Goal: Information Seeking & Learning: Learn about a topic

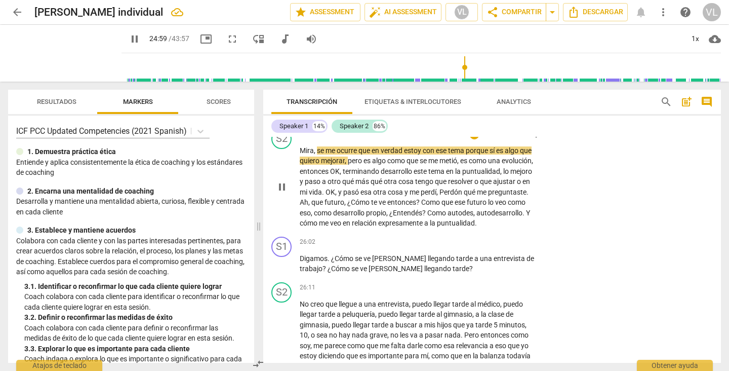
click at [624, 207] on div "S2 play_arrow pause 24:49 + Add competency keyboard_arrow_right Mira , se me oc…" at bounding box center [492, 179] width 458 height 108
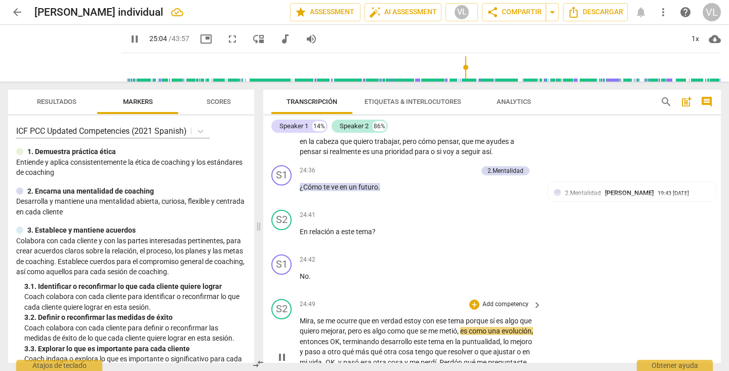
scroll to position [3661, 0]
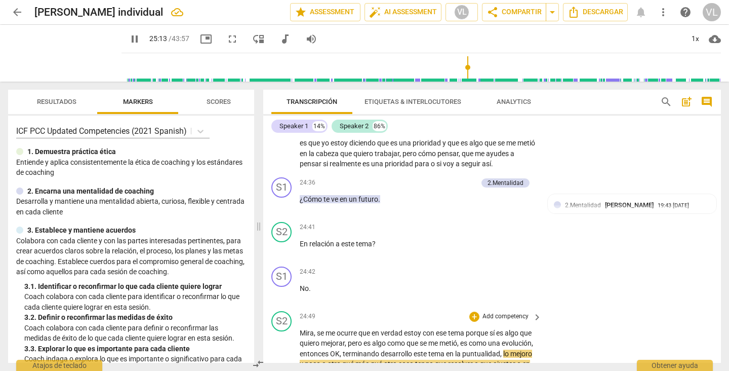
click at [606, 332] on div "S2 play_arrow pause 24:49 + Add competency keyboard_arrow_right Mira , se me oc…" at bounding box center [492, 361] width 458 height 108
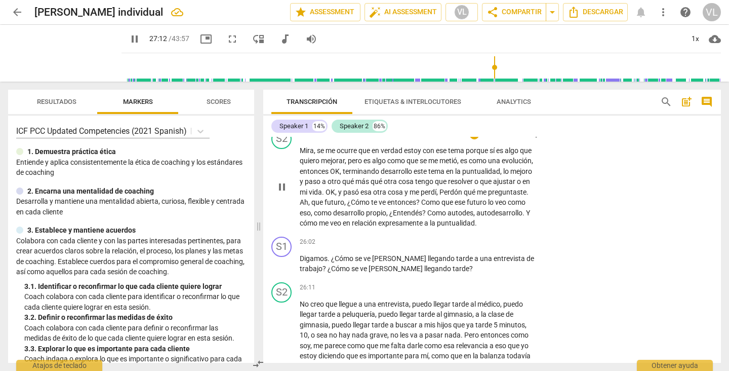
scroll to position [4095, 0]
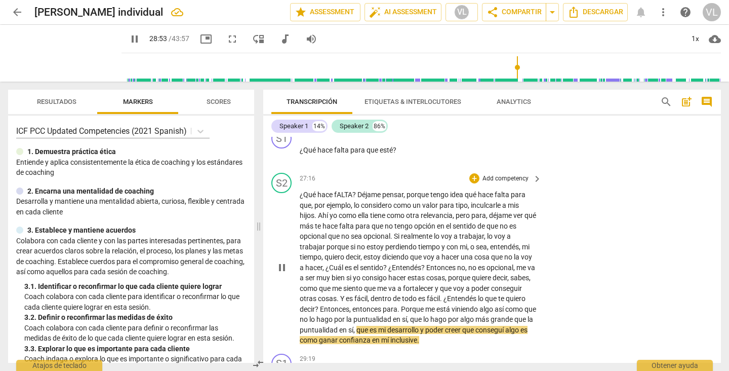
click at [606, 332] on div "S2 play_arrow pause 27:16 + Add competency keyboard_arrow_right ¿Qué hace fALTA…" at bounding box center [492, 259] width 458 height 181
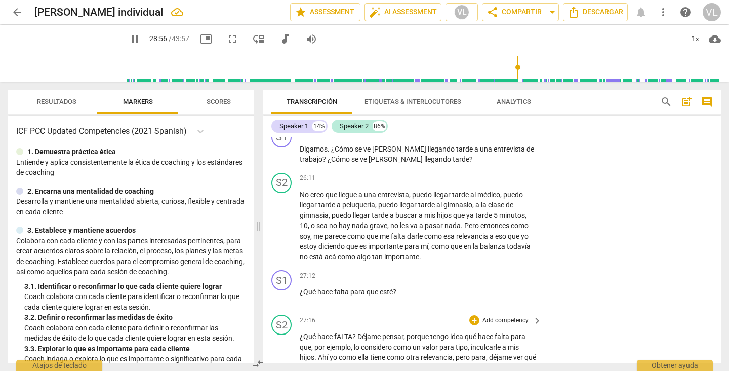
scroll to position [3973, 0]
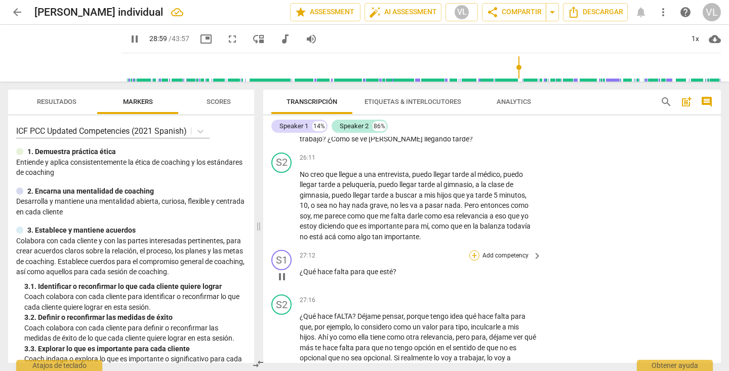
click at [472, 250] on div "+" at bounding box center [474, 255] width 10 height 10
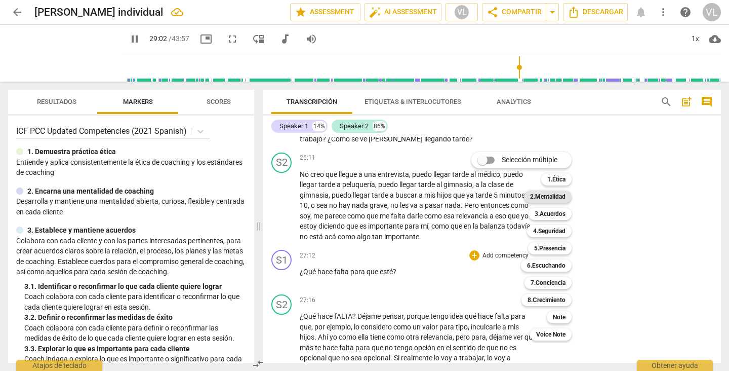
click at [554, 199] on b "2.Mentalidad" at bounding box center [547, 196] width 35 height 12
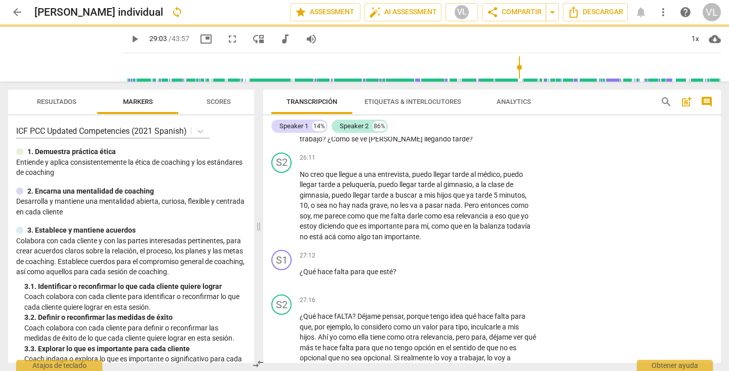
click at [607, 204] on div "S2 play_arrow pause 26:11 + Add competency keyboard_arrow_right No creo que lle…" at bounding box center [492, 197] width 458 height 98
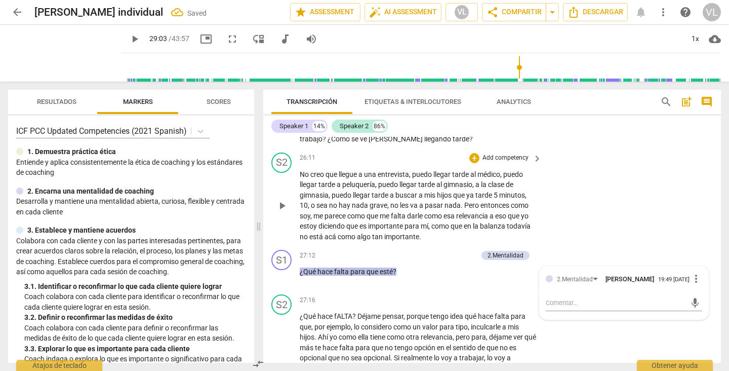
click at [608, 204] on div "S2 play_arrow pause 26:11 + Add competency keyboard_arrow_right No creo que lle…" at bounding box center [492, 197] width 458 height 98
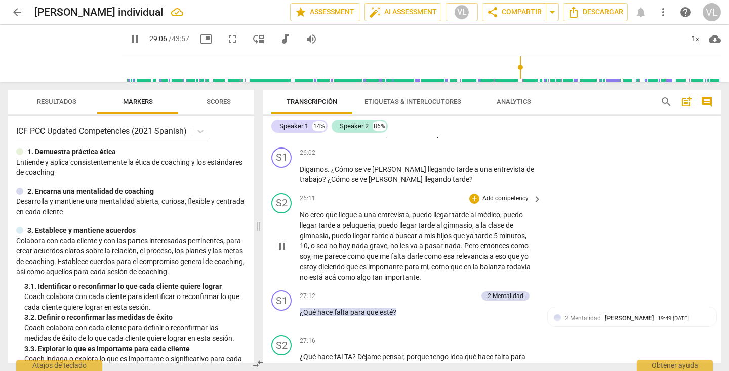
scroll to position [3912, 0]
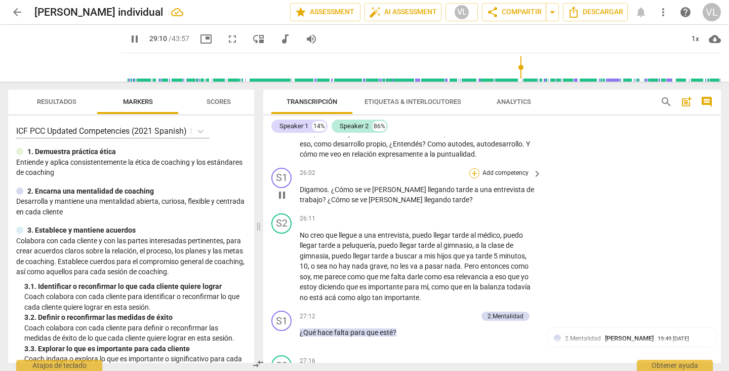
click at [470, 168] on div "+" at bounding box center [474, 173] width 10 height 10
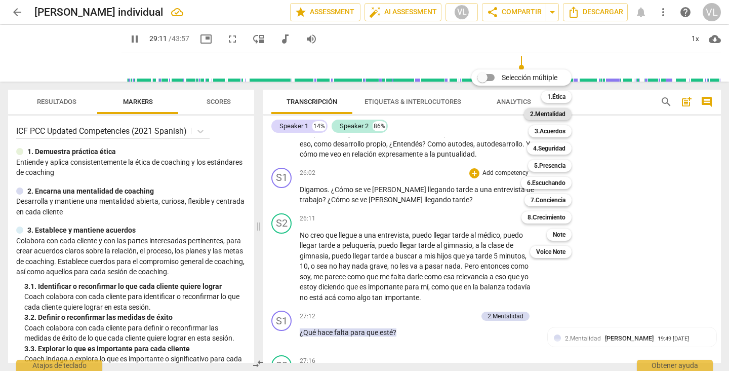
click at [554, 116] on b "2.Mentalidad" at bounding box center [547, 114] width 35 height 12
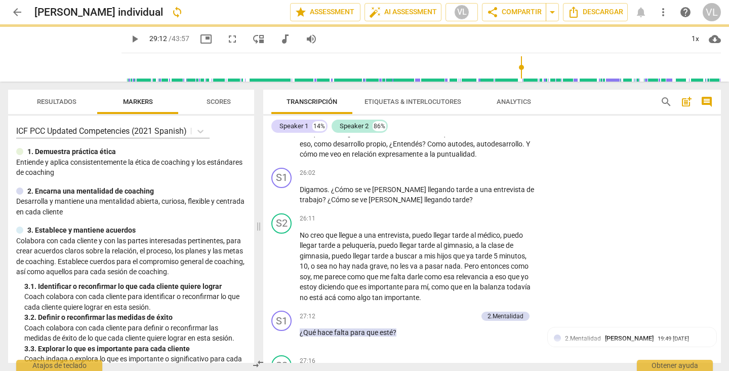
click at [630, 135] on div at bounding box center [364, 185] width 729 height 371
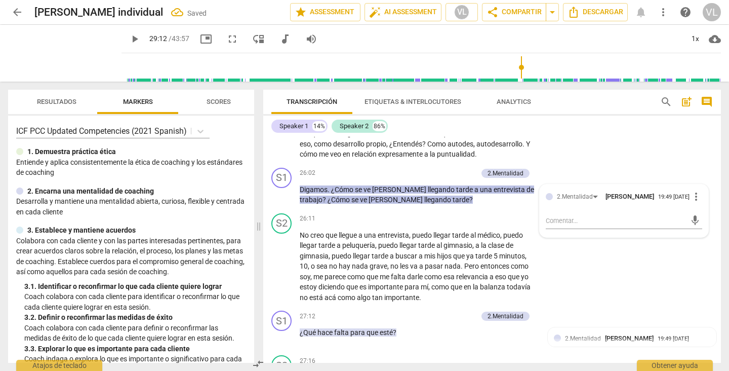
click at [629, 135] on div "Speaker 1 14% Speaker 2 86% S1 play_arrow pause 00:05 + Add competency keyboard…" at bounding box center [492, 238] width 458 height 247
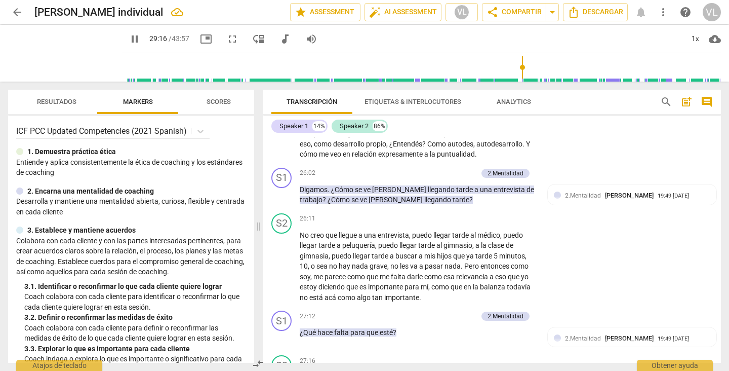
click at [630, 135] on div "Speaker 1 14% Speaker 2 86% S1 play_arrow pause 00:05 + Add competency keyboard…" at bounding box center [492, 238] width 458 height 247
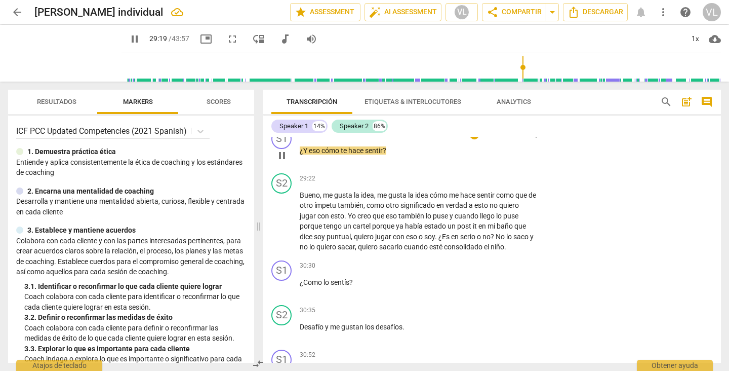
click at [626, 157] on div "S1 play_arrow pause 29:19 + Add competency keyboard_arrow_right ¿Y eso cómo te …" at bounding box center [492, 147] width 458 height 45
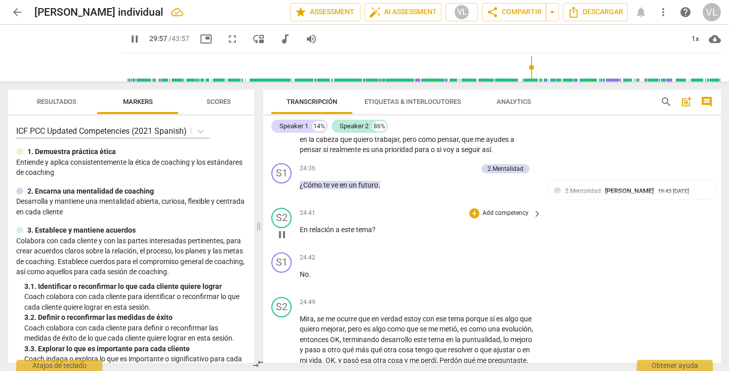
scroll to position [3695, 0]
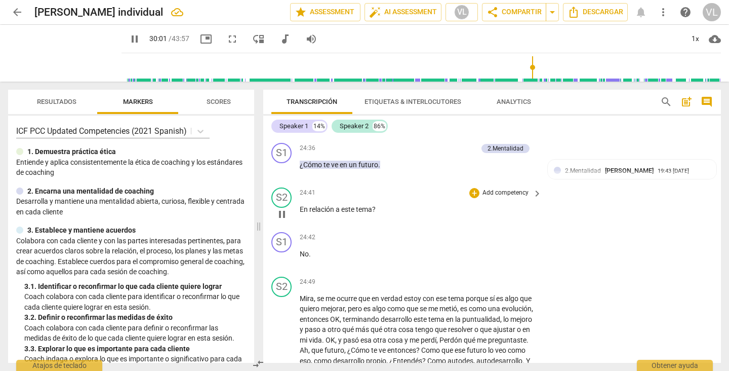
click at [271, 205] on div "S2 play_arrow pause" at bounding box center [285, 205] width 28 height 36
click at [279, 208] on span "pause" at bounding box center [282, 214] width 12 height 12
click at [279, 208] on span "play_arrow" at bounding box center [282, 214] width 12 height 12
click at [279, 208] on span "pause" at bounding box center [282, 214] width 12 height 12
click at [279, 208] on span "play_arrow" at bounding box center [282, 214] width 12 height 12
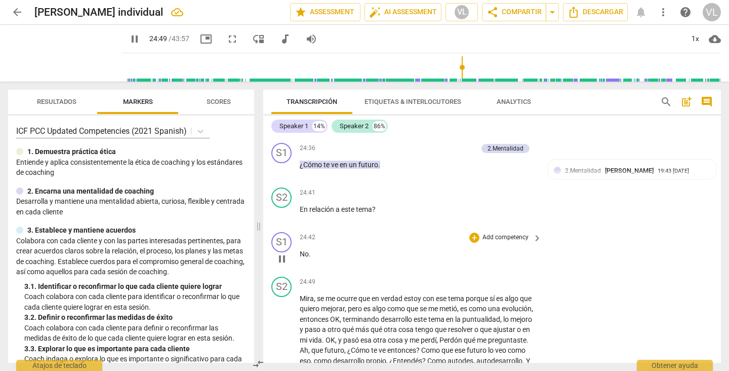
click at [581, 237] on div "S1 play_arrow pause 24:42 + Add competency keyboard_arrow_right No ." at bounding box center [492, 250] width 458 height 45
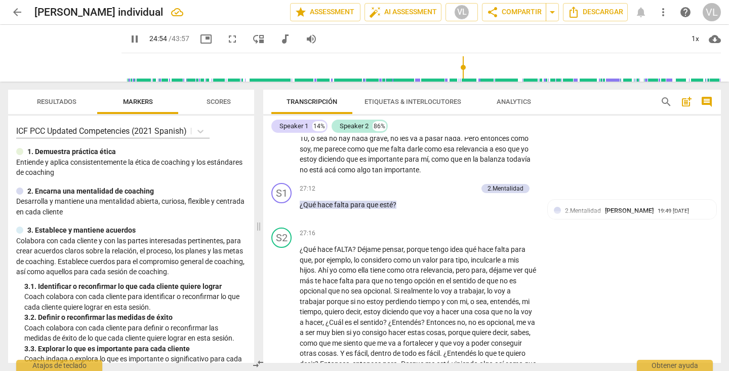
scroll to position [4080, 0]
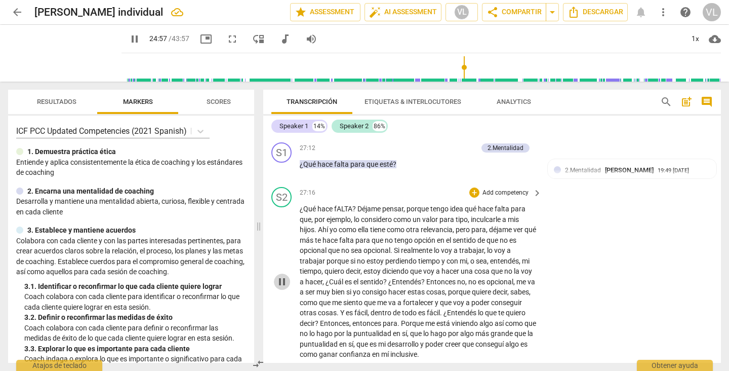
click at [286, 276] on span "pause" at bounding box center [282, 282] width 12 height 12
click at [286, 276] on span "play_arrow" at bounding box center [282, 282] width 12 height 12
click at [586, 246] on div "S2 play_arrow pause 27:16 + Add competency keyboard_arrow_right ¿Qué hace fALTA…" at bounding box center [492, 273] width 458 height 181
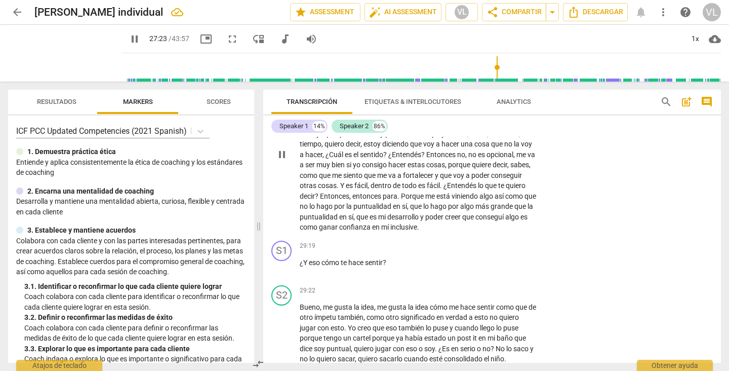
scroll to position [4242, 0]
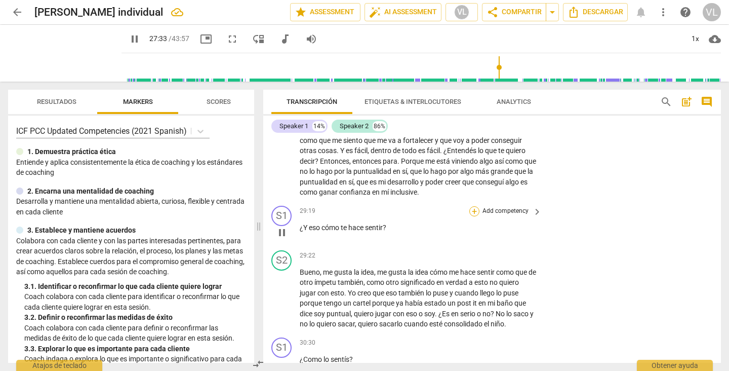
click at [472, 206] on div "+" at bounding box center [474, 211] width 10 height 10
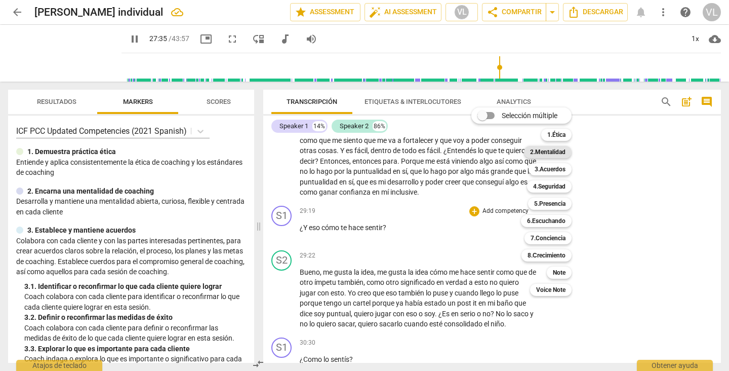
click at [552, 152] on b "2.Mentalidad" at bounding box center [547, 152] width 35 height 12
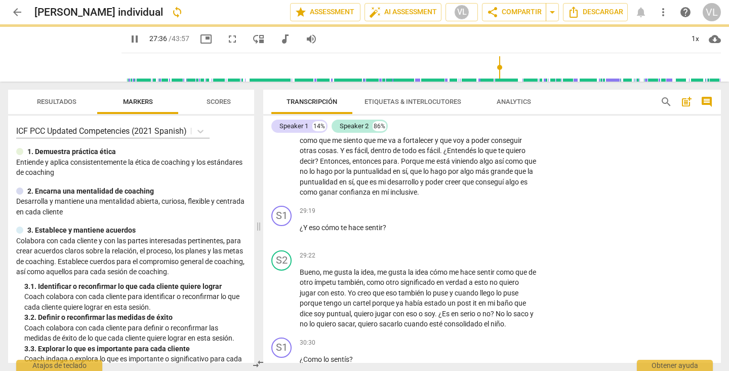
click at [646, 242] on div at bounding box center [364, 185] width 729 height 371
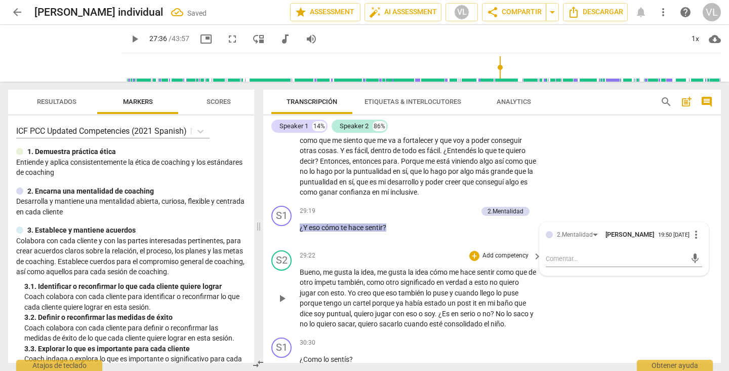
click at [639, 310] on div "S2 play_arrow pause 29:22 + Add competency keyboard_arrow_right Bueno , me gust…" at bounding box center [492, 289] width 458 height 87
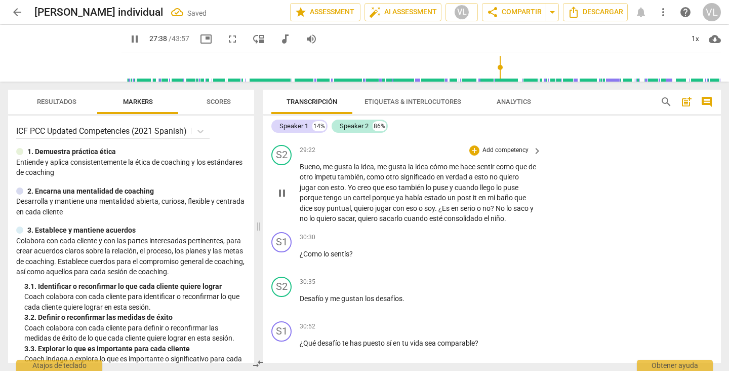
scroll to position [4384, 0]
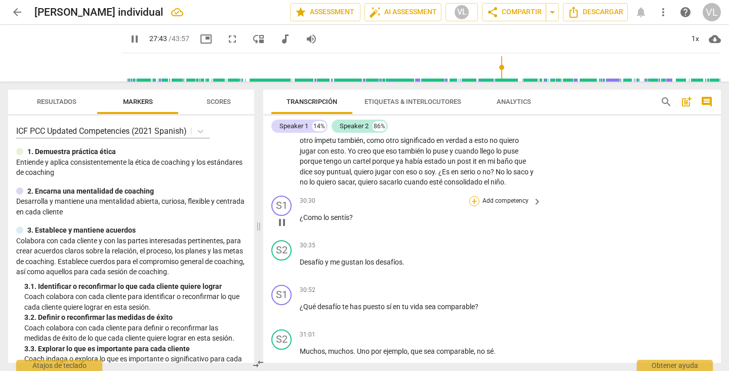
click at [469, 196] on div "+" at bounding box center [474, 201] width 10 height 10
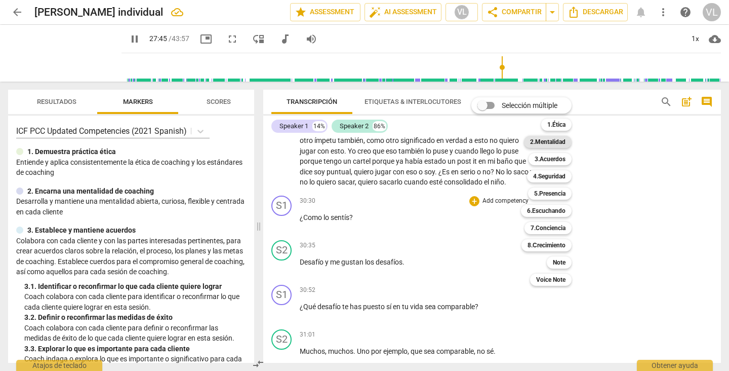
click at [537, 141] on b "2.Mentalidad" at bounding box center [547, 142] width 35 height 12
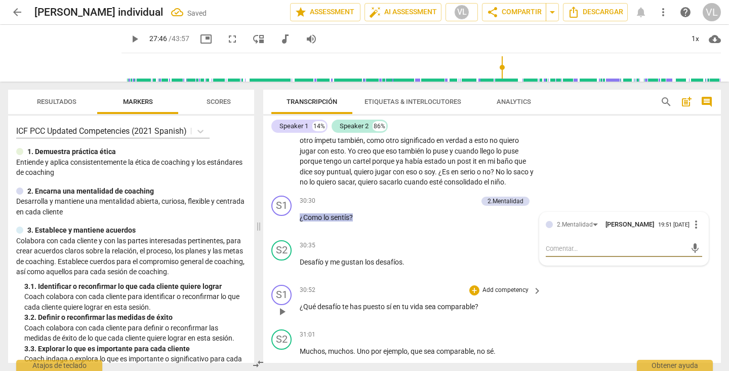
click at [573, 281] on div "S1 play_arrow pause 30:52 + Add competency keyboard_arrow_right ¿Qué desafío te…" at bounding box center [492, 303] width 458 height 45
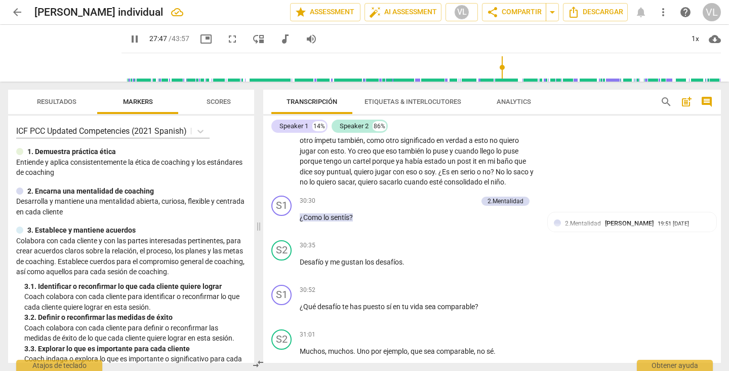
scroll to position [4160, 0]
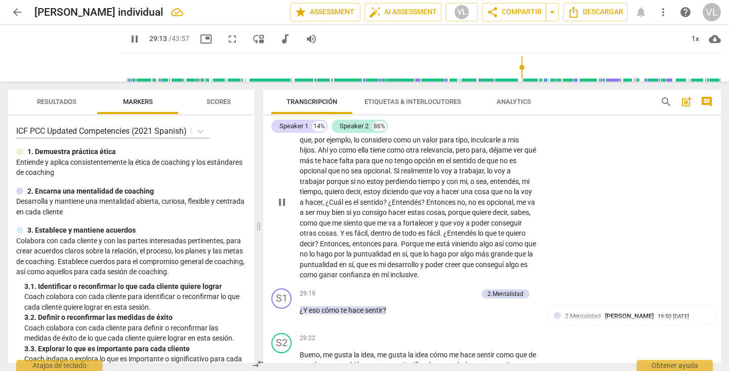
click at [612, 214] on div "S2 play_arrow pause 27:16 + Add competency keyboard_arrow_right ¿Qué hace fALTA…" at bounding box center [492, 193] width 458 height 181
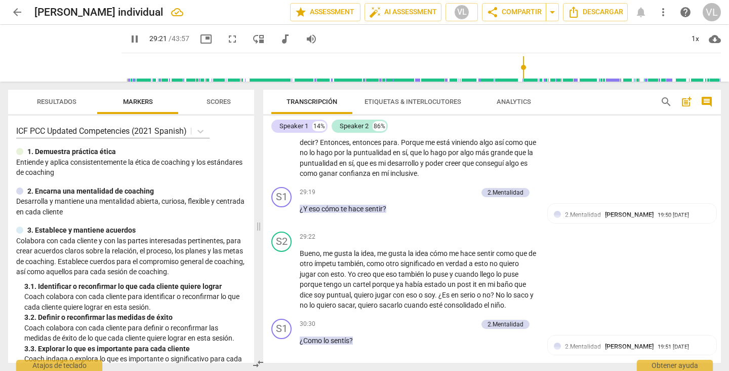
scroll to position [4281, 0]
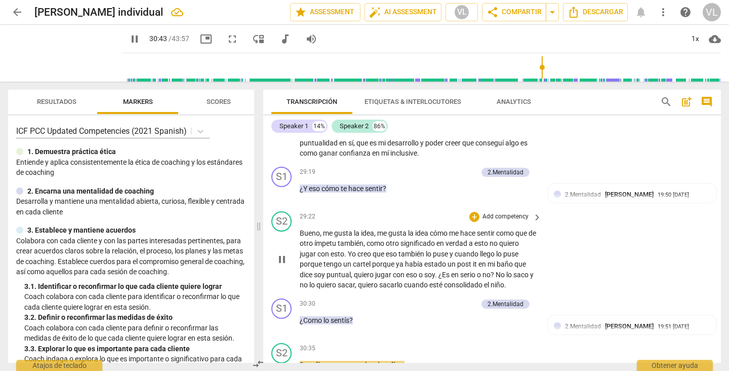
click at [616, 222] on div "S2 play_arrow pause 29:22 + Add competency keyboard_arrow_right Bueno , me gust…" at bounding box center [492, 250] width 458 height 87
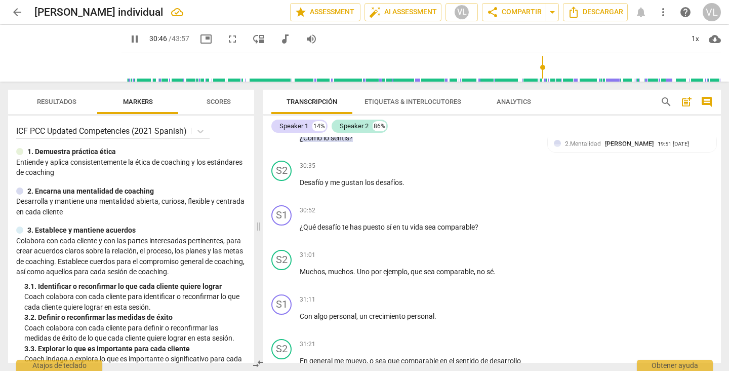
scroll to position [4444, 0]
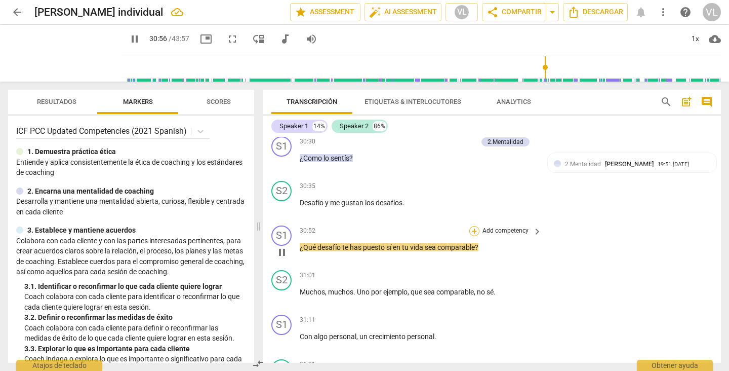
click at [473, 226] on div "+" at bounding box center [474, 231] width 10 height 10
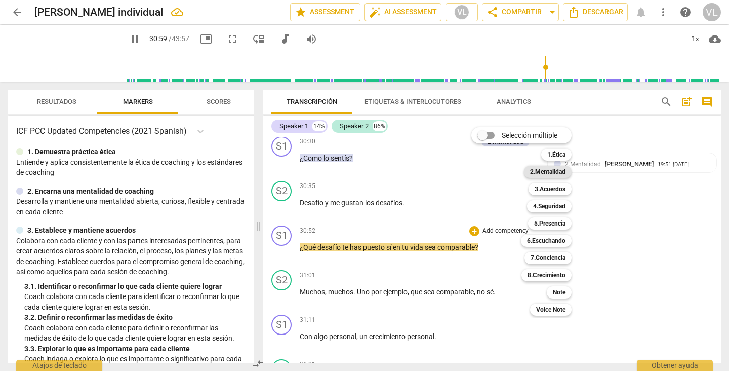
click at [552, 171] on b "2.Mentalidad" at bounding box center [547, 172] width 35 height 12
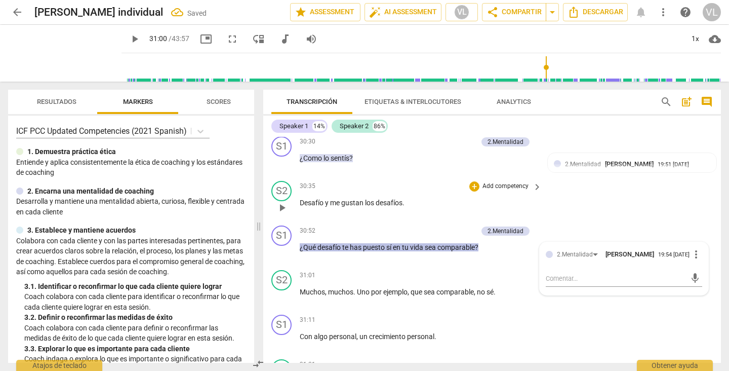
click at [558, 180] on div "S2 play_arrow pause 30:35 + Add competency keyboard_arrow_right Desafío y me gu…" at bounding box center [492, 199] width 458 height 45
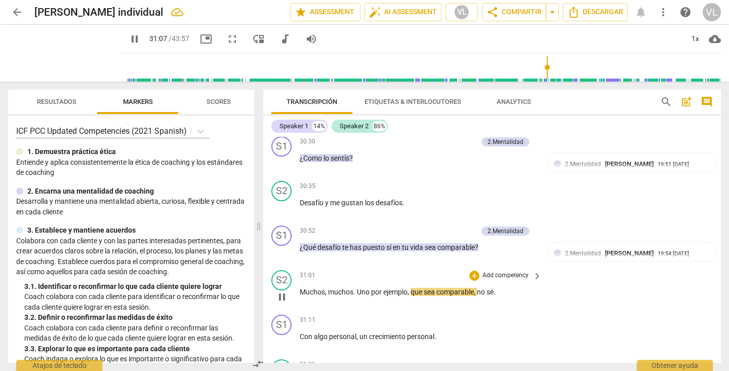
click at [356, 288] on span "." at bounding box center [355, 292] width 4 height 8
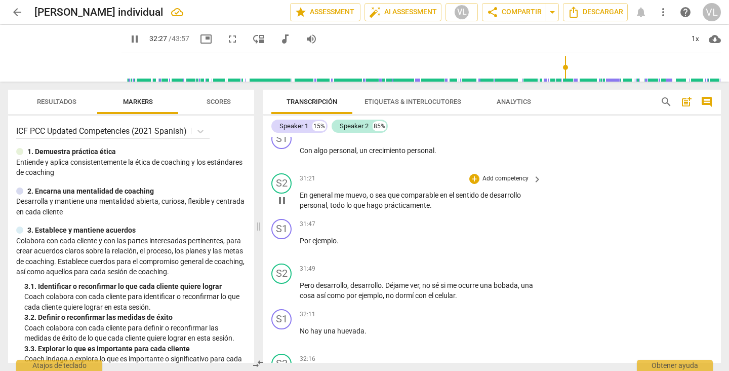
scroll to position [4909, 0]
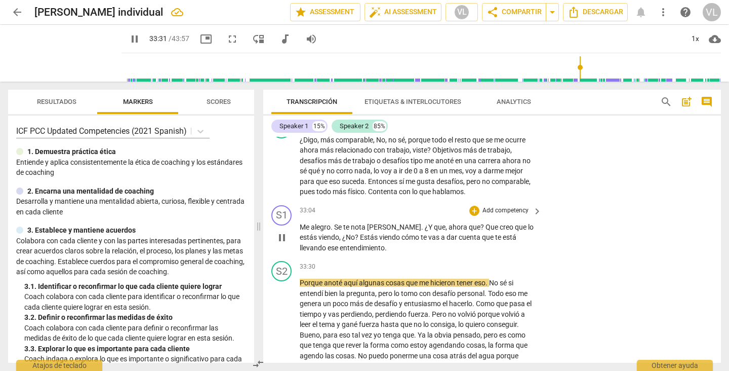
drag, startPoint x: 403, startPoint y: 231, endPoint x: 382, endPoint y: 227, distance: 21.1
click at [421, 233] on span "te" at bounding box center [425, 237] width 8 height 8
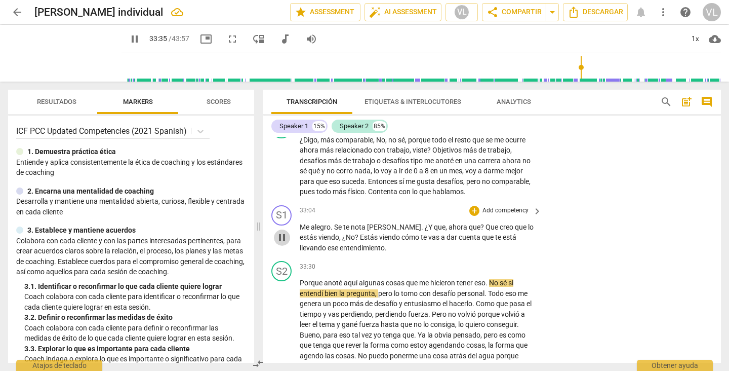
click at [282, 231] on span "pause" at bounding box center [282, 237] width 12 height 12
click at [282, 231] on span "play_arrow" at bounding box center [282, 237] width 12 height 12
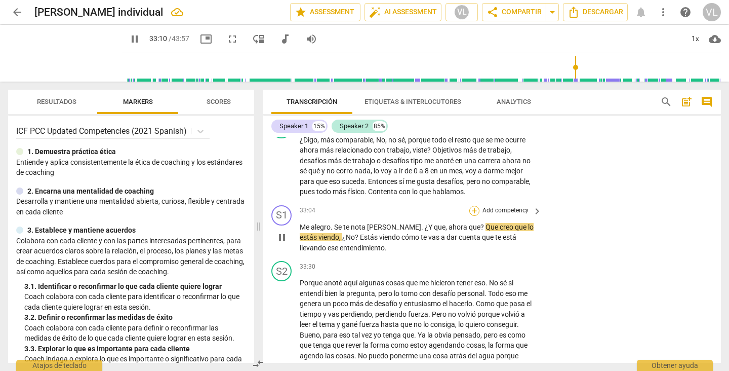
click at [472, 206] on div "+" at bounding box center [474, 211] width 10 height 10
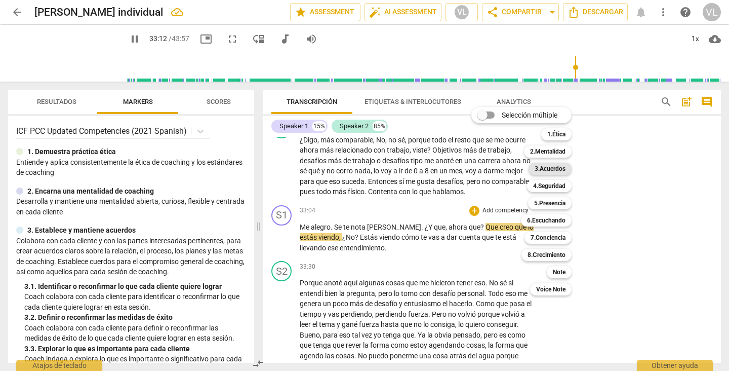
click at [545, 168] on b "3.Acuerdos" at bounding box center [550, 169] width 31 height 12
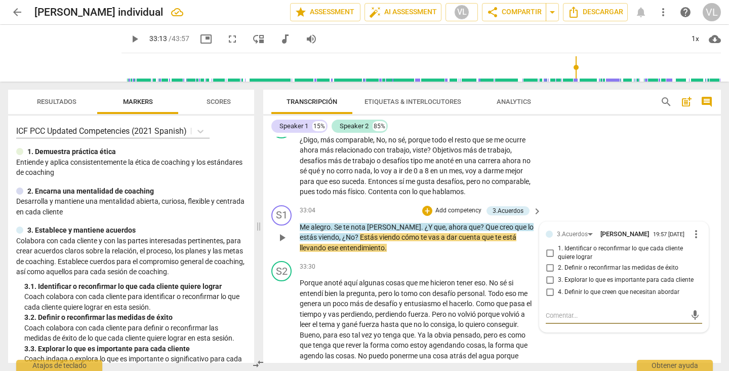
click at [328, 244] on span "llevando" at bounding box center [314, 248] width 28 height 8
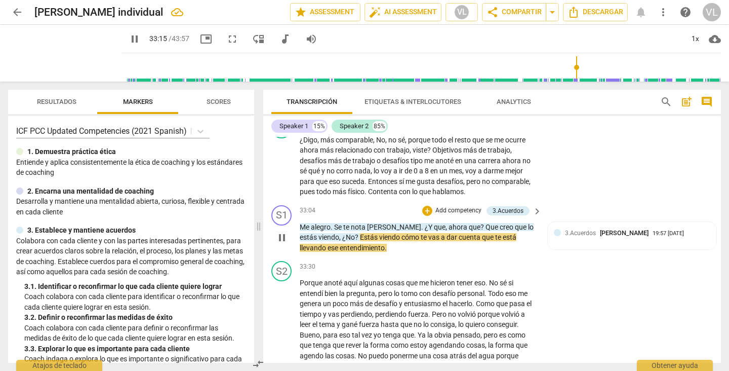
click at [495, 233] on span "te" at bounding box center [499, 237] width 8 height 8
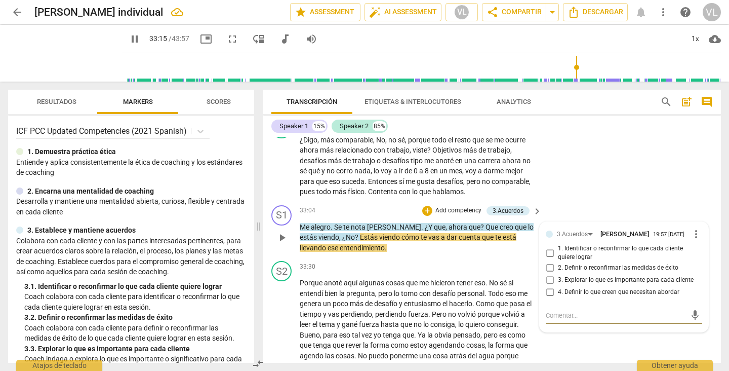
type input "1996"
click at [547, 262] on input "2. Definir o reconfirmar las medidas de éxito" at bounding box center [550, 268] width 16 height 12
checkbox input "true"
click at [576, 176] on div "S2 play_arrow pause 32:16 + Add competency keyboard_arrow_right ¿Digo , más com…" at bounding box center [492, 157] width 458 height 87
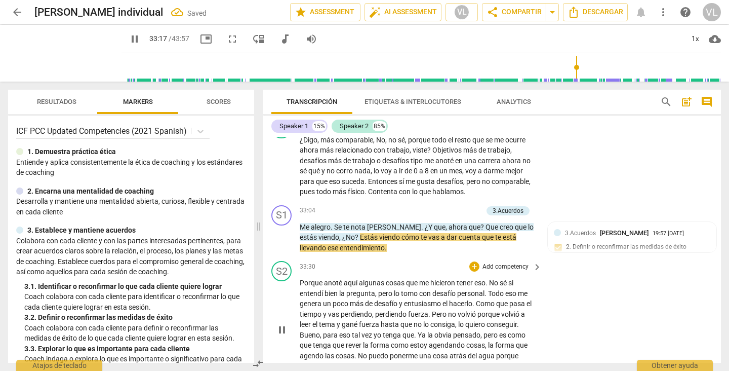
click at [576, 282] on div "S2 play_arrow pause 33:30 + Add competency keyboard_arrow_right Porque anoté aq…" at bounding box center [492, 321] width 458 height 129
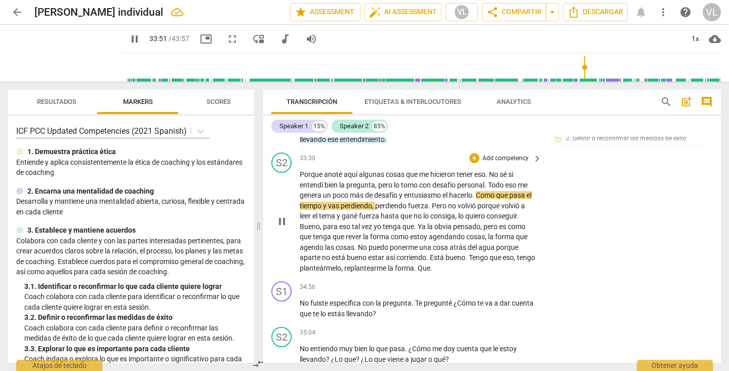
scroll to position [5011, 0]
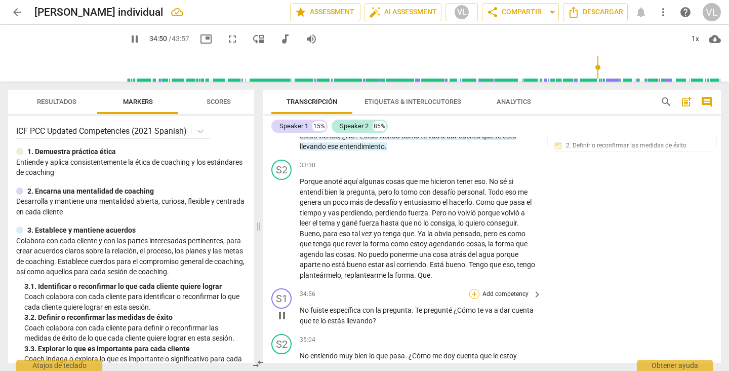
click at [470, 289] on div "+" at bounding box center [474, 294] width 10 height 10
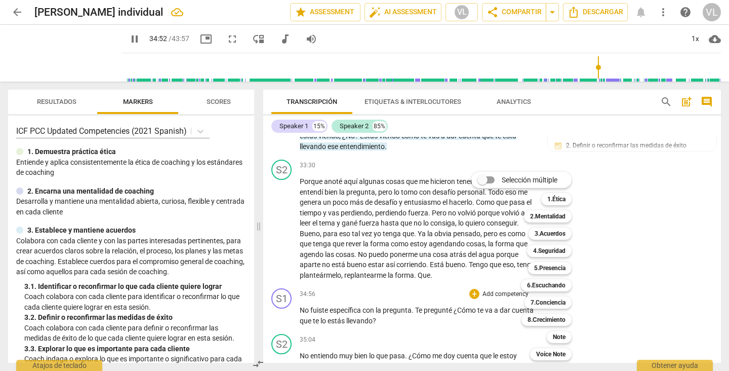
click at [543, 229] on b "3.Acuerdos" at bounding box center [550, 233] width 31 height 12
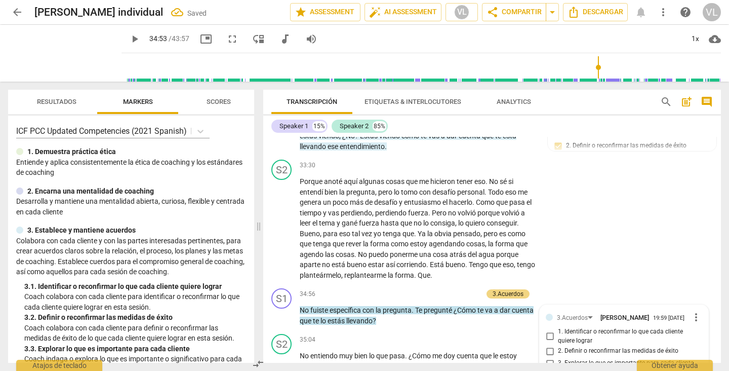
type input "2094"
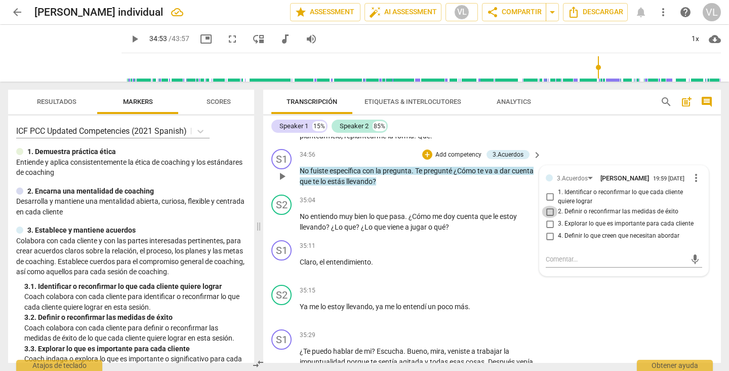
click at [548, 206] on input "2. Definir o reconfirmar las medidas de éxito" at bounding box center [550, 212] width 16 height 12
checkbox input "true"
click at [578, 145] on div "S1 play_arrow pause 34:56 + Add competency 3.Acuerdos keyboard_arrow_right No f…" at bounding box center [492, 168] width 458 height 46
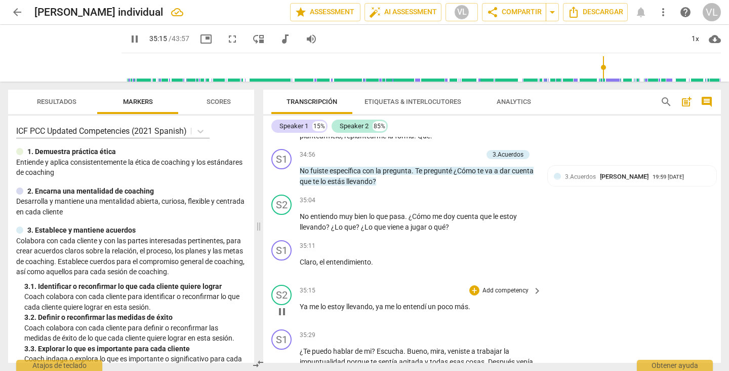
click at [589, 281] on div "S2 play_arrow pause 35:15 + Add competency keyboard_arrow_right Ya me lo estoy …" at bounding box center [492, 303] width 458 height 45
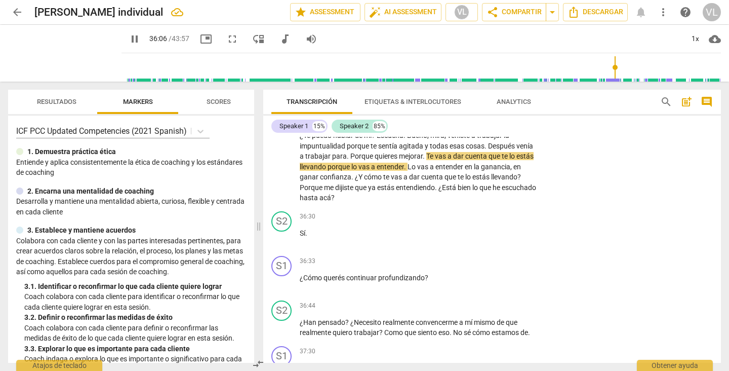
scroll to position [5373, 0]
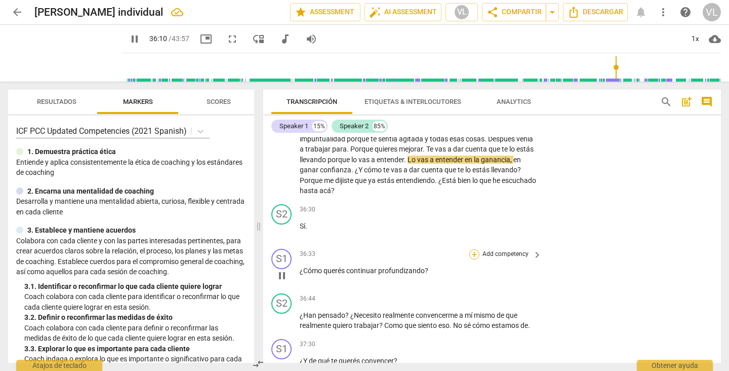
click at [472, 249] on div "+" at bounding box center [474, 254] width 10 height 10
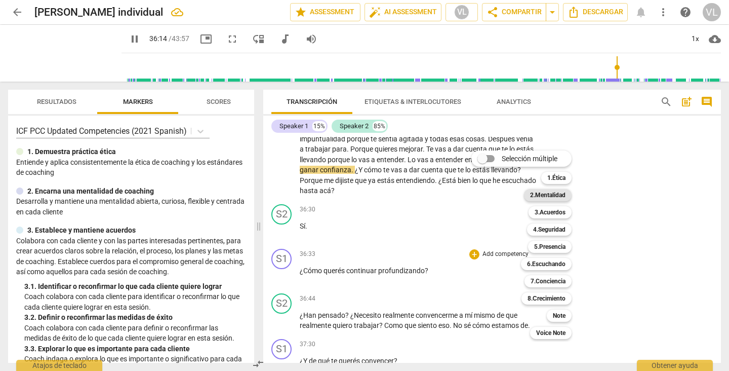
click at [538, 194] on b "2.Mentalidad" at bounding box center [547, 195] width 35 height 12
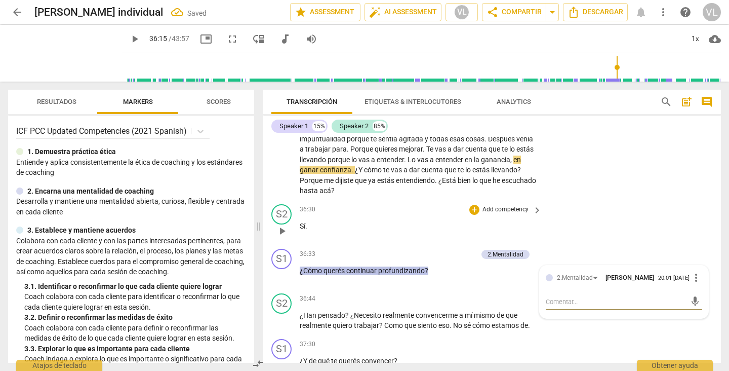
click at [628, 216] on div "S2 play_arrow pause 36:30 + Add competency keyboard_arrow_right Sí ." at bounding box center [492, 222] width 458 height 45
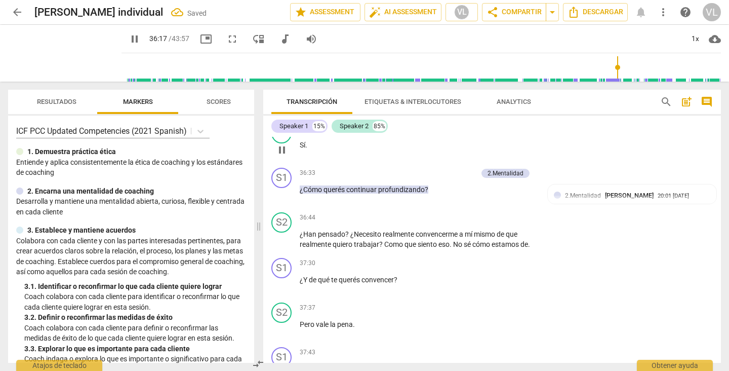
scroll to position [5474, 0]
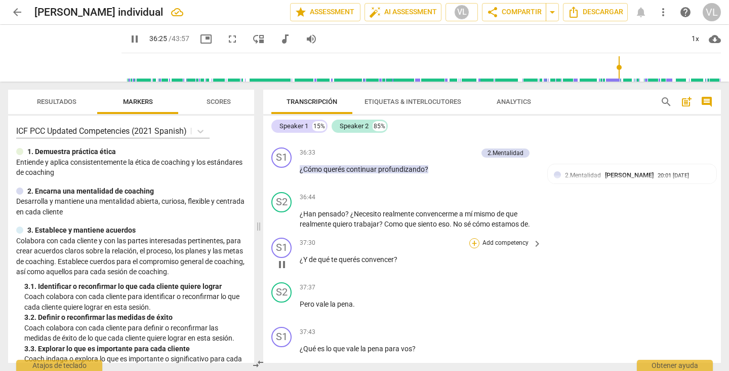
click at [473, 238] on div "+" at bounding box center [474, 243] width 10 height 10
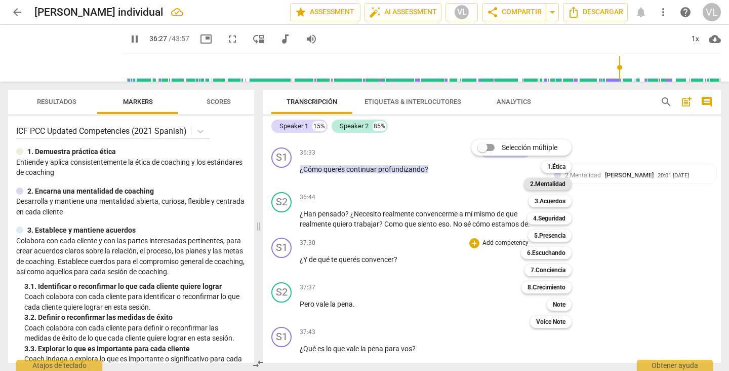
click at [539, 187] on b "2.Mentalidad" at bounding box center [547, 184] width 35 height 12
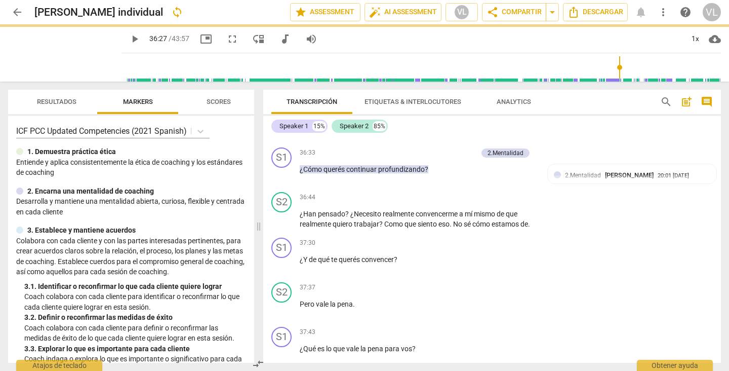
click at [591, 216] on div at bounding box center [364, 185] width 729 height 371
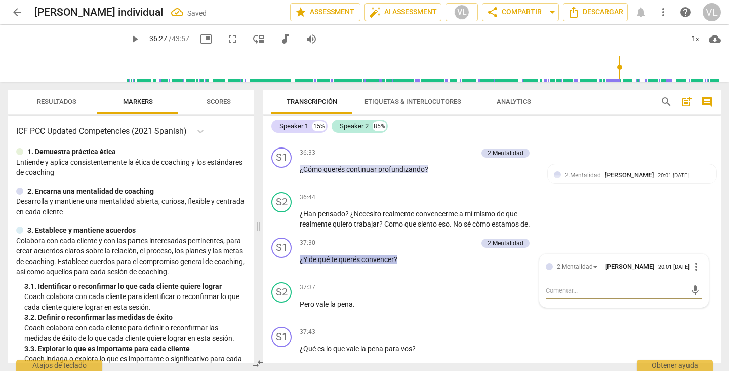
click at [591, 216] on div "S2 play_arrow pause 36:44 + Add competency keyboard_arrow_right ¿Han pensado ? …" at bounding box center [492, 211] width 458 height 46
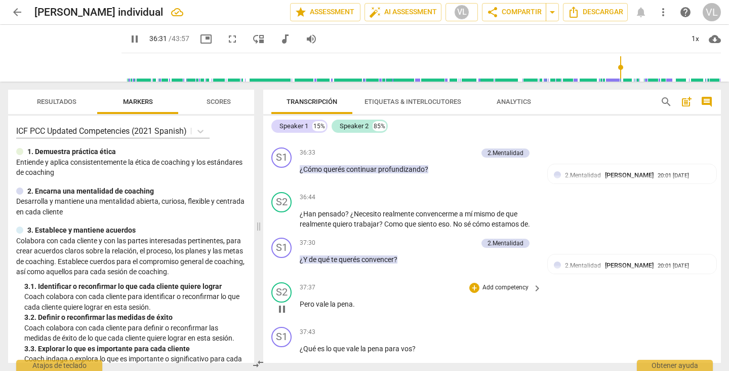
click at [582, 307] on div "S2 play_arrow pause 37:37 + Add competency keyboard_arrow_right Pero vale la pe…" at bounding box center [492, 300] width 458 height 45
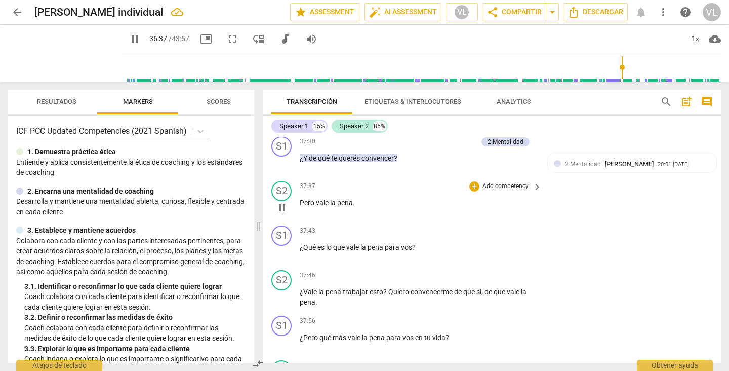
scroll to position [5596, 0]
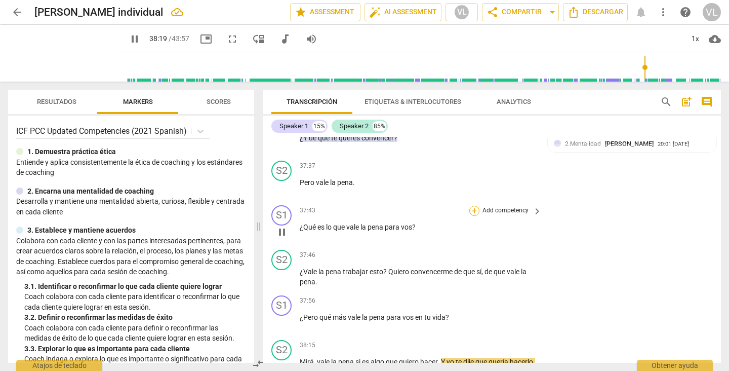
click at [470, 206] on div "+" at bounding box center [474, 211] width 10 height 10
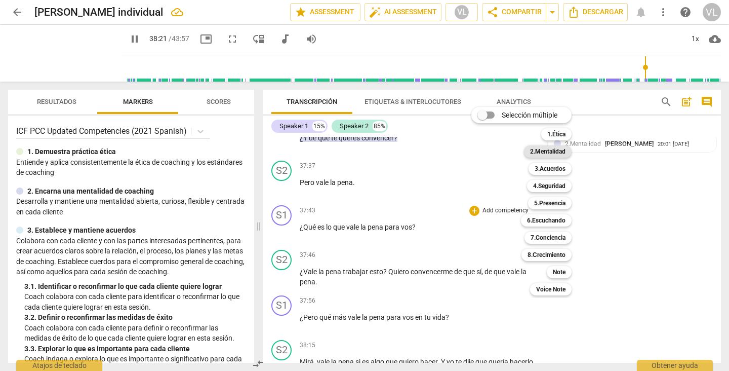
scroll to position [5852, 0]
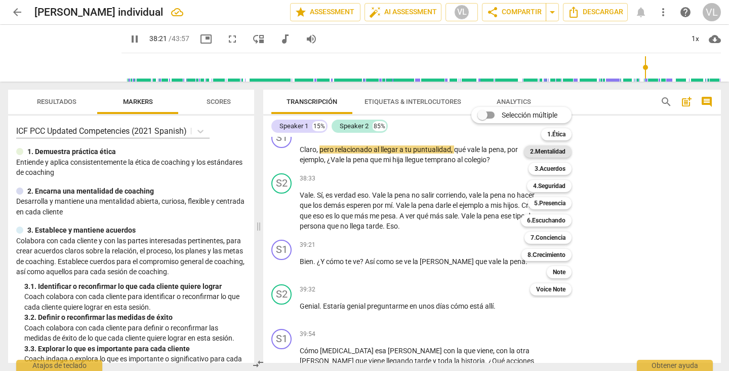
click at [534, 149] on b "2.Mentalidad" at bounding box center [547, 151] width 35 height 12
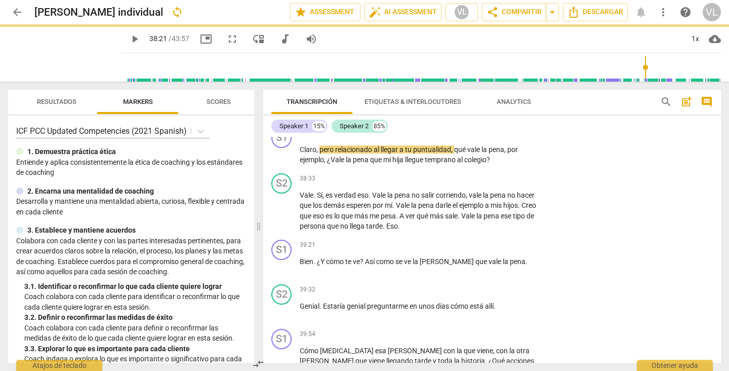
scroll to position [5560, 0]
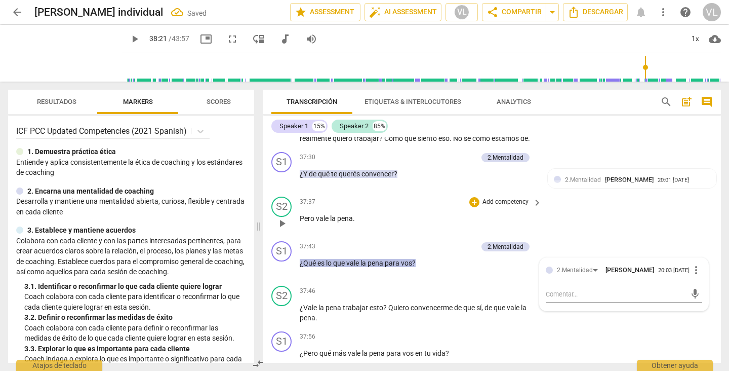
click at [627, 205] on div "S2 play_arrow pause 37:37 + Add competency keyboard_arrow_right Pero vale la pe…" at bounding box center [492, 214] width 458 height 45
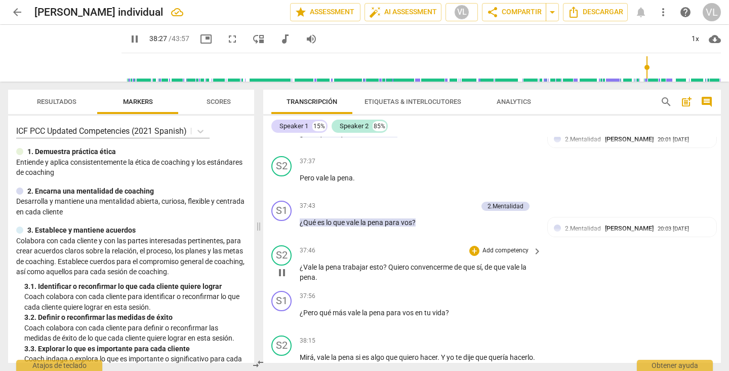
scroll to position [5620, 0]
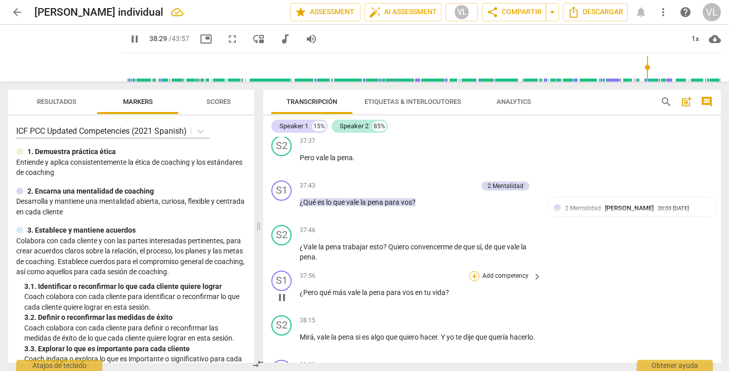
click at [473, 271] on div "+" at bounding box center [474, 276] width 10 height 10
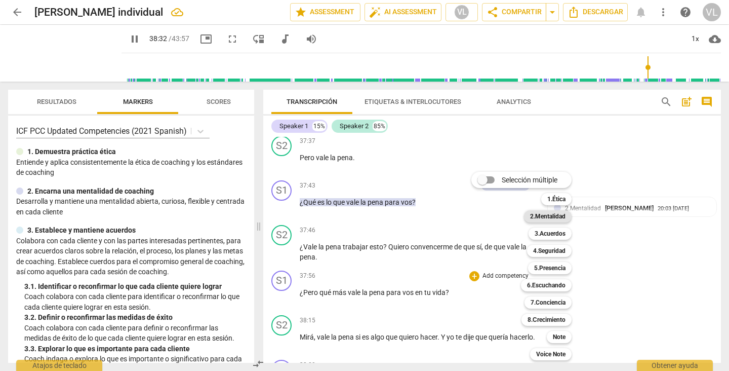
click at [556, 218] on b "2.Mentalidad" at bounding box center [547, 216] width 35 height 12
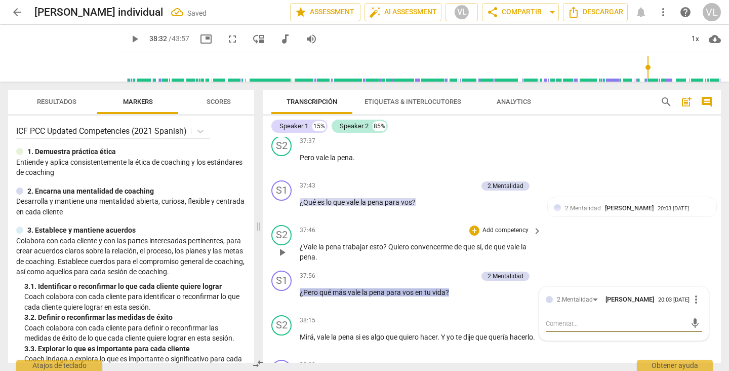
click at [644, 248] on div "S2 play_arrow pause 37:46 + Add competency keyboard_arrow_right ¿Vale la pena t…" at bounding box center [492, 244] width 458 height 46
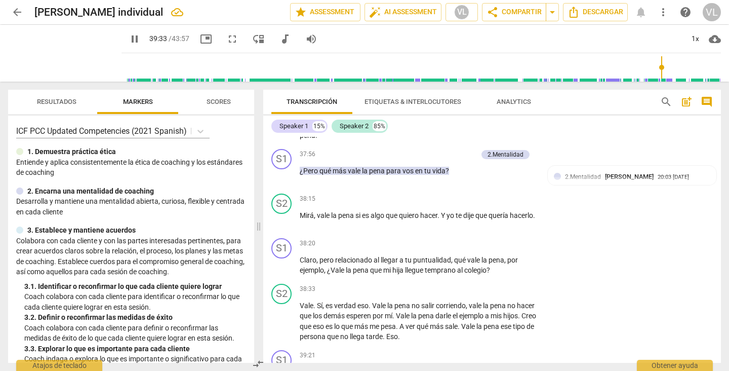
scroll to position [6009, 0]
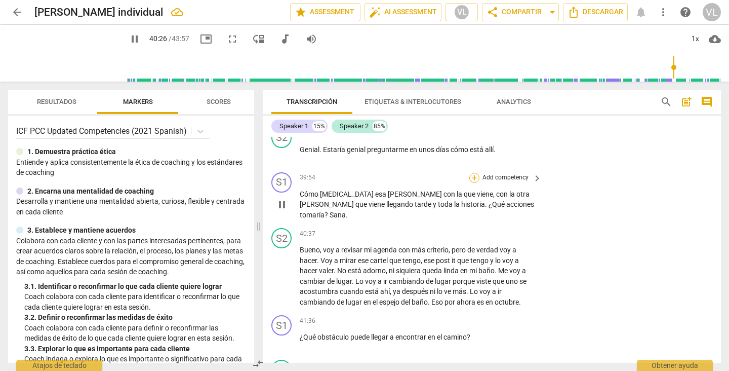
click at [471, 173] on div "+" at bounding box center [474, 178] width 10 height 10
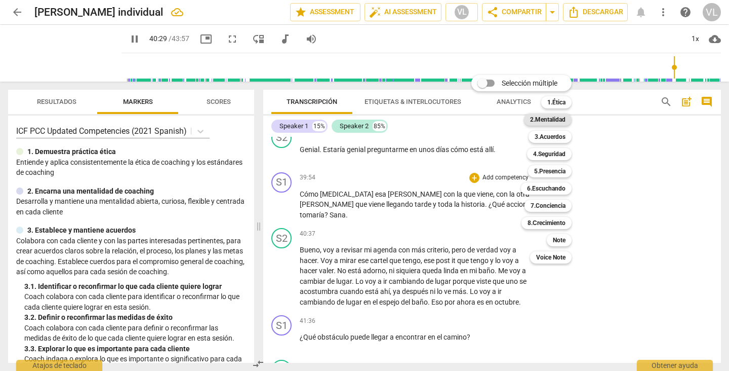
click at [544, 117] on b "2.Mentalidad" at bounding box center [547, 119] width 35 height 12
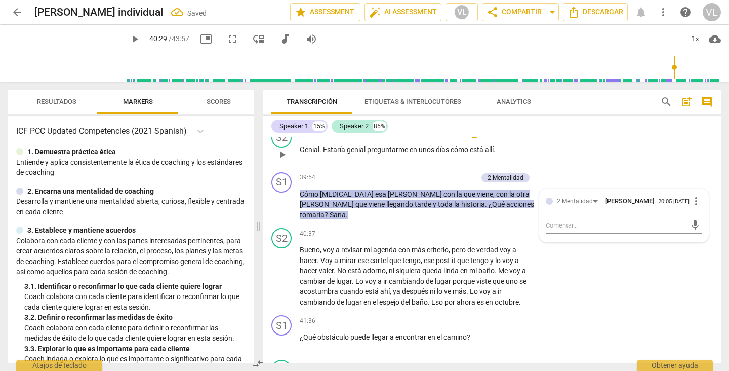
click at [602, 159] on div "S2 play_arrow pause 39:32 + Add competency keyboard_arrow_right Genial . Estarí…" at bounding box center [492, 146] width 458 height 45
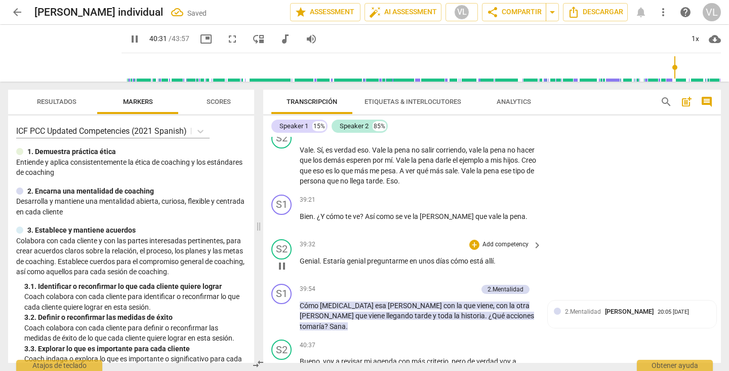
scroll to position [5887, 0]
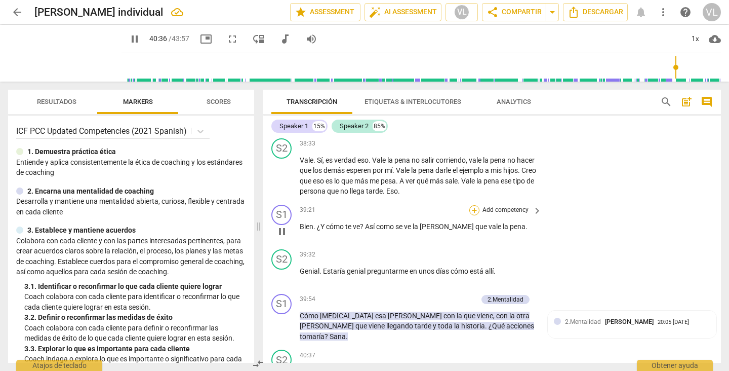
click at [474, 205] on div "+" at bounding box center [474, 210] width 10 height 10
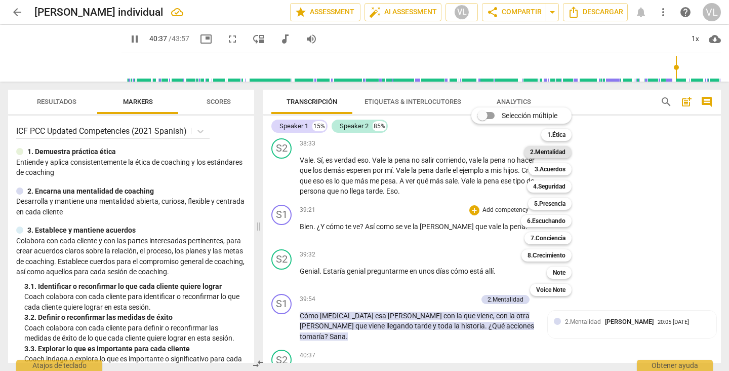
click at [538, 151] on b "2.Mentalidad" at bounding box center [547, 152] width 35 height 12
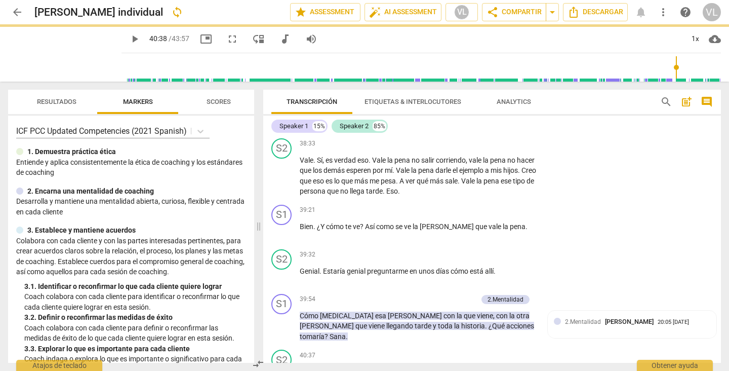
click at [610, 157] on div at bounding box center [364, 185] width 729 height 371
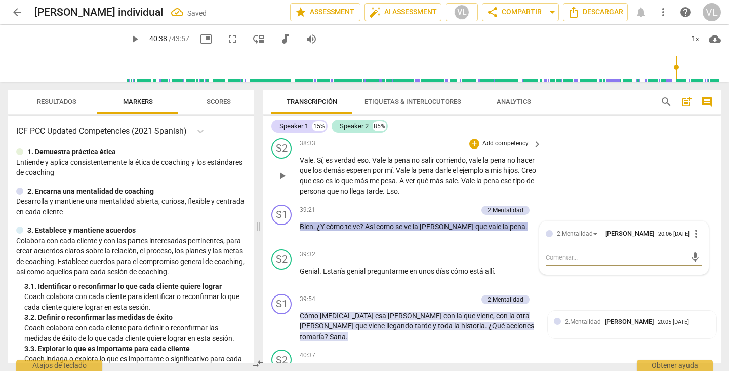
click at [610, 158] on div "S2 play_arrow pause 38:33 + Add competency keyboard_arrow_right Vale . Sí , es …" at bounding box center [492, 167] width 458 height 66
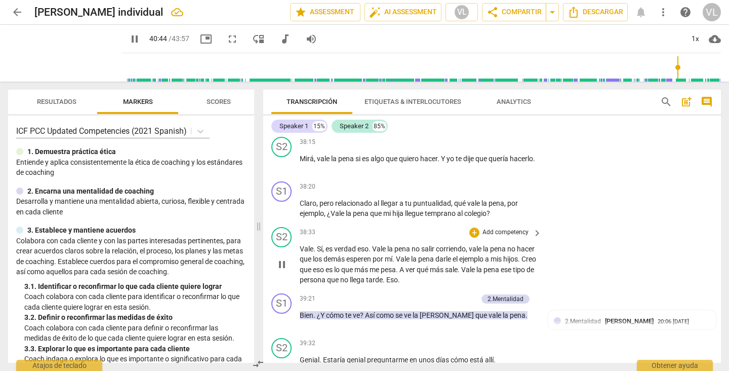
scroll to position [5806, 0]
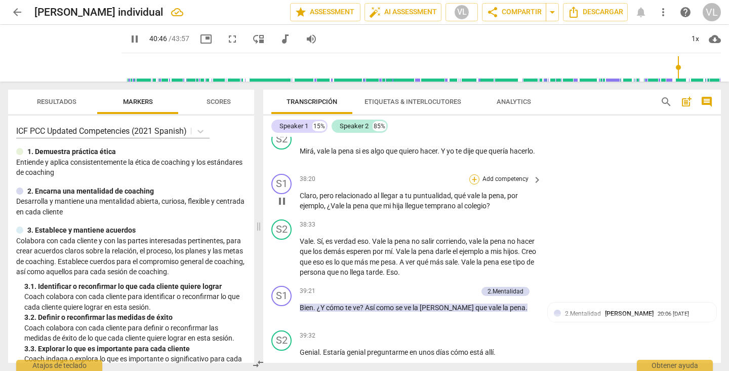
click at [470, 174] on div "+" at bounding box center [474, 179] width 10 height 10
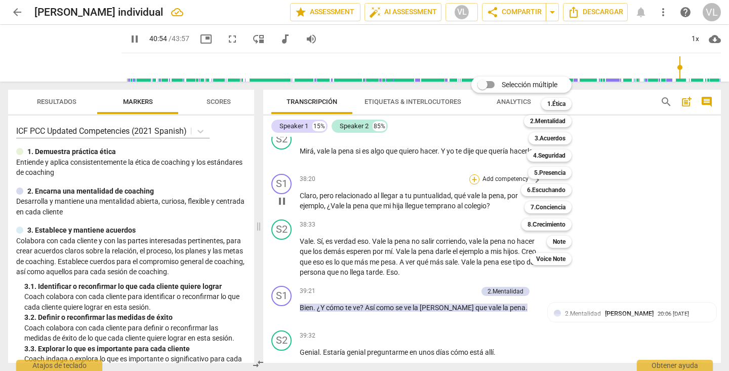
scroll to position [6110, 0]
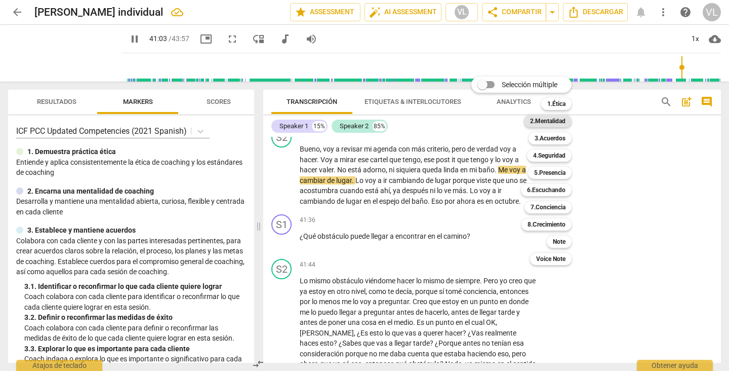
click at [541, 122] on b "2.Mentalidad" at bounding box center [547, 121] width 35 height 12
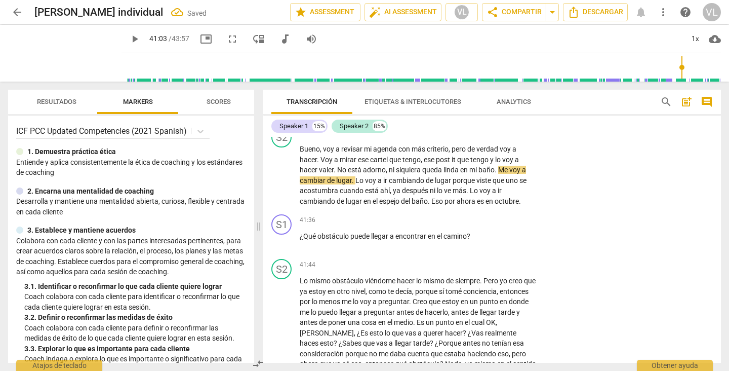
scroll to position [5778, 0]
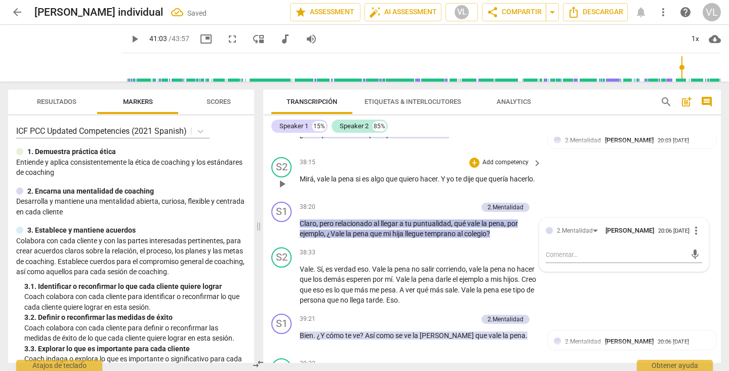
click at [617, 180] on div "S2 play_arrow pause 38:15 + Add competency keyboard_arrow_right Mirá , vale la …" at bounding box center [492, 175] width 458 height 45
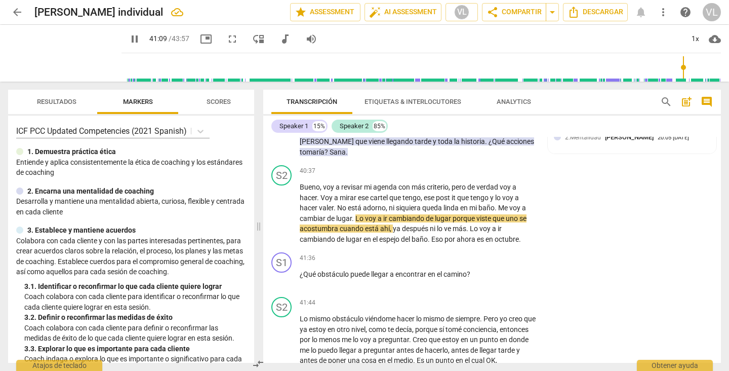
scroll to position [6103, 0]
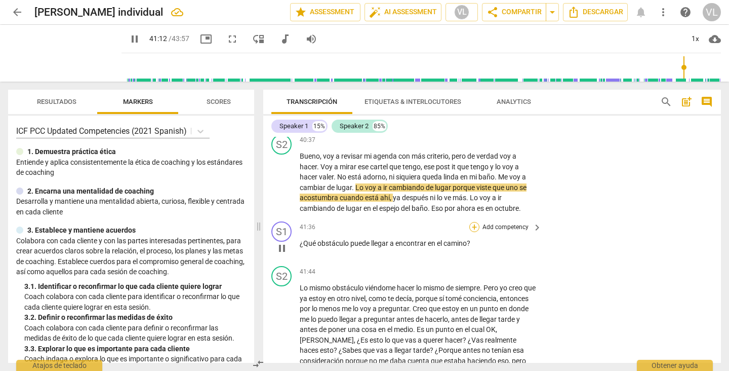
click at [470, 222] on div "+" at bounding box center [474, 227] width 10 height 10
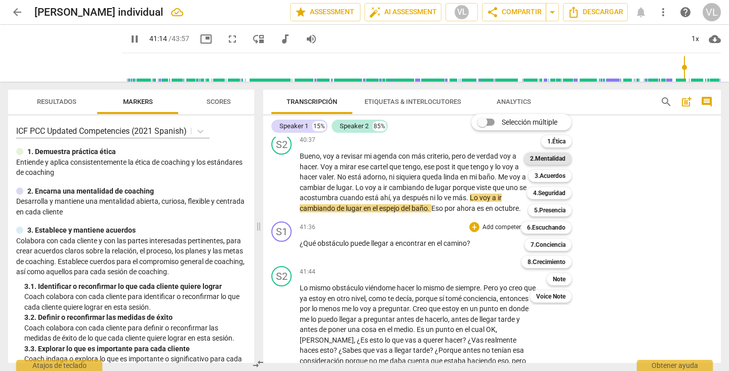
click at [543, 159] on b "2.Mentalidad" at bounding box center [547, 158] width 35 height 12
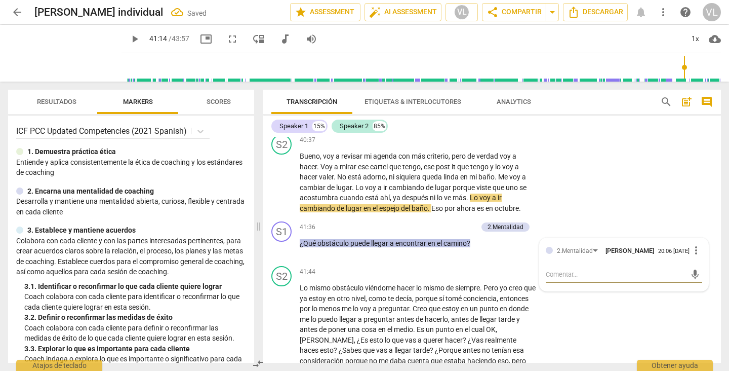
click at [607, 164] on div "S2 play_arrow pause 40:37 + Add competency keyboard_arrow_right Bueno , voy a r…" at bounding box center [492, 173] width 458 height 87
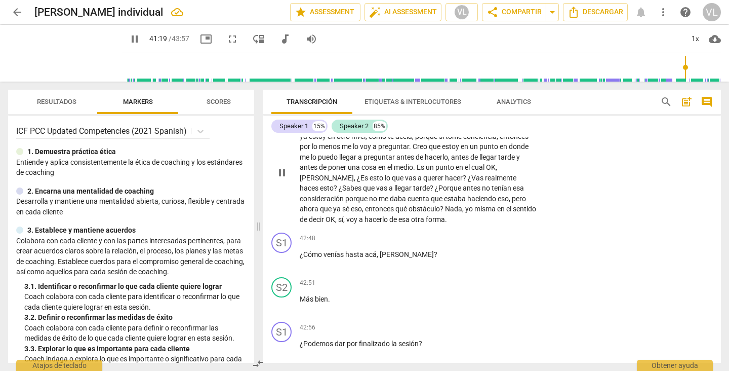
scroll to position [6285, 0]
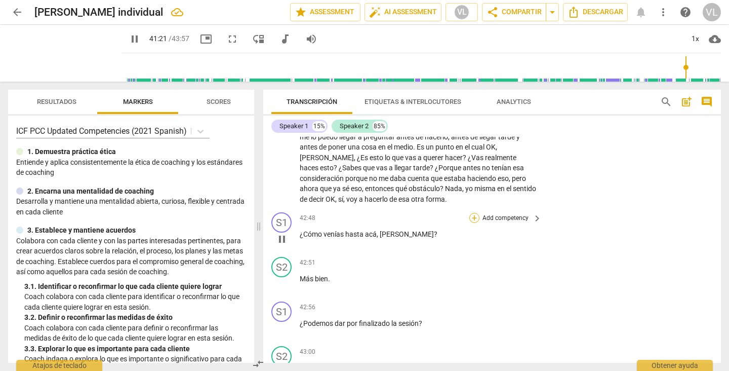
click at [471, 213] on div "+" at bounding box center [474, 218] width 10 height 10
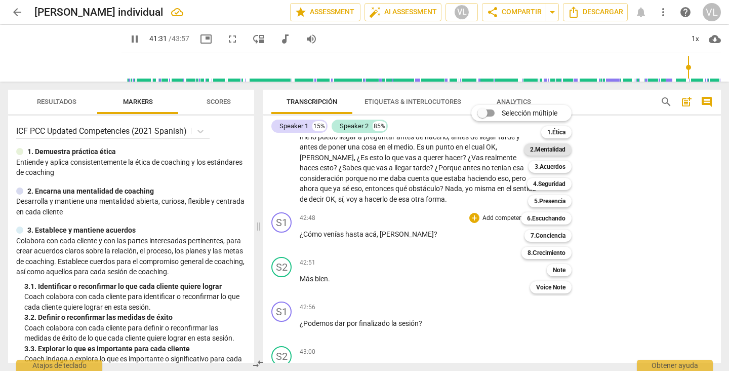
click at [558, 148] on b "2.Mentalidad" at bounding box center [547, 149] width 35 height 12
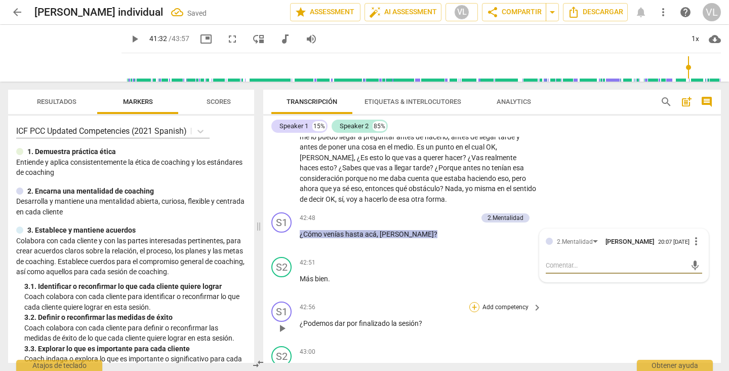
click at [470, 302] on div "+" at bounding box center [474, 307] width 10 height 10
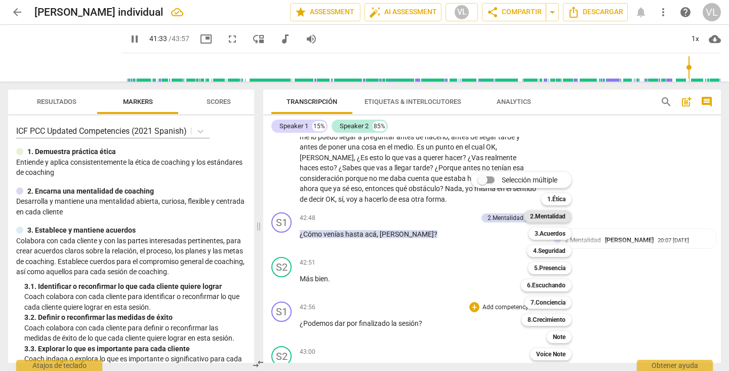
click at [547, 214] on b "2.Mentalidad" at bounding box center [547, 216] width 35 height 12
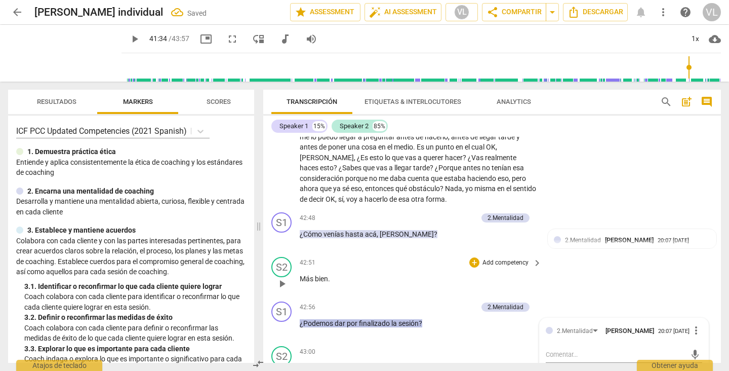
click at [587, 253] on div "S2 play_arrow pause 42:51 + Add competency keyboard_arrow_right Más bien ." at bounding box center [492, 275] width 458 height 45
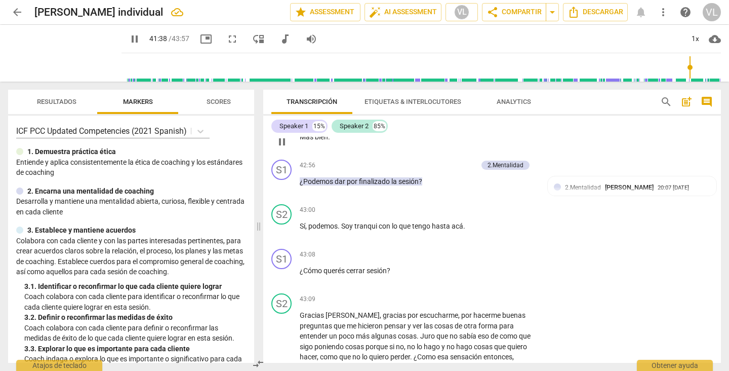
scroll to position [6447, 0]
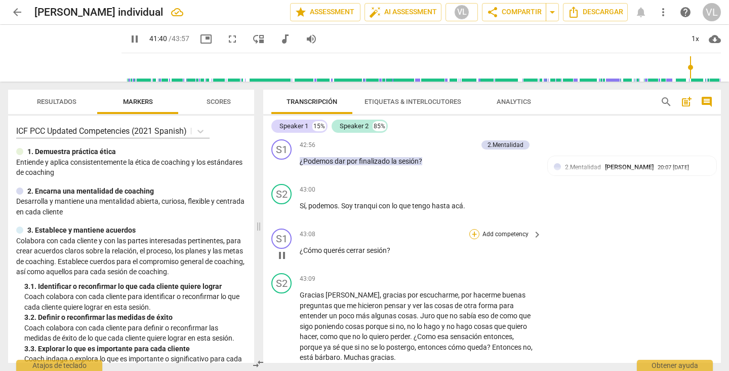
click at [471, 229] on div "+" at bounding box center [474, 234] width 10 height 10
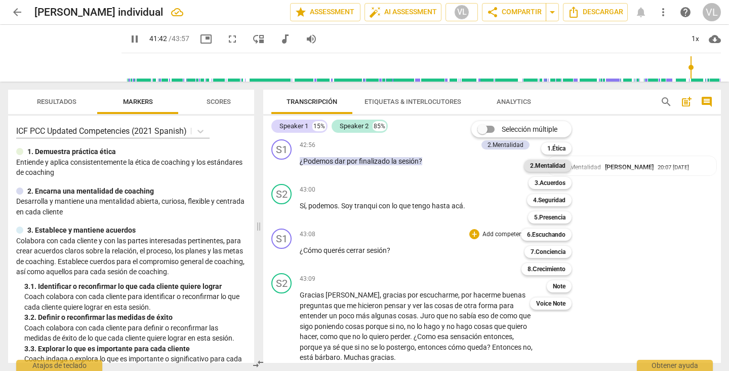
click at [550, 163] on b "2.Mentalidad" at bounding box center [547, 166] width 35 height 12
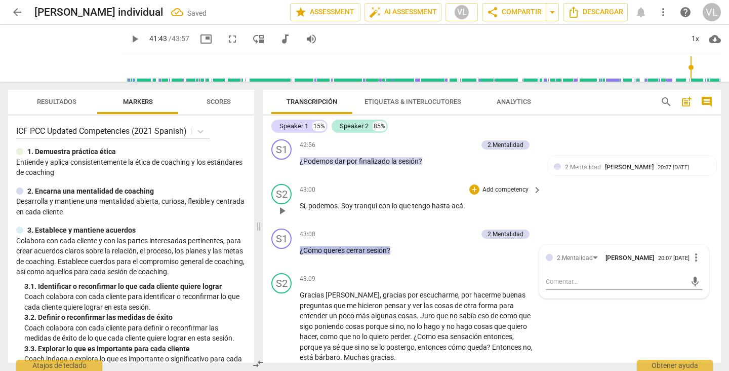
click at [620, 182] on div "S2 play_arrow pause 43:00 + Add competency keyboard_arrow_right Sí , podemos . …" at bounding box center [492, 202] width 458 height 45
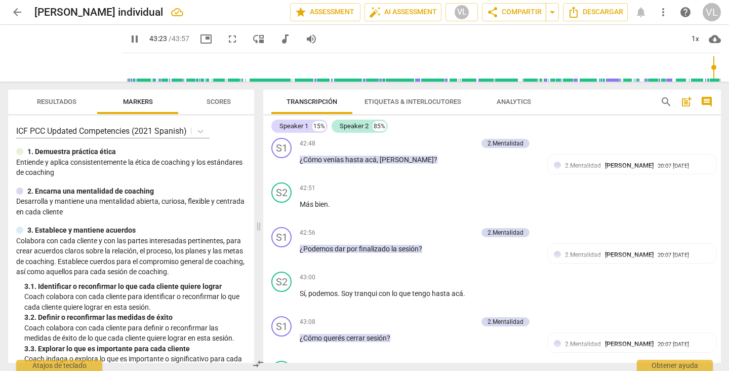
scroll to position [6514, 0]
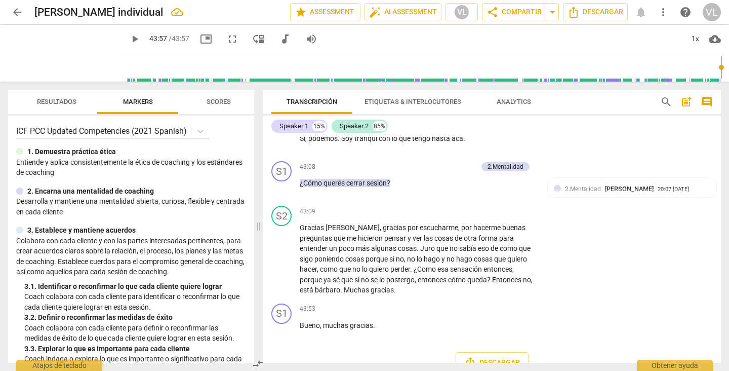
type input "2637"
